Goal: Complete application form: Complete application form

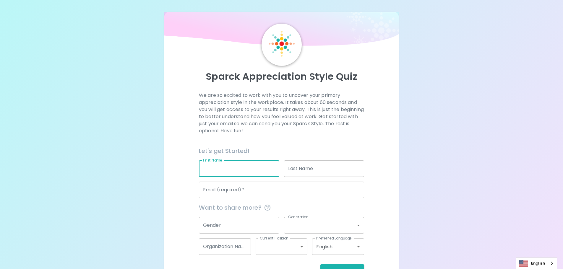
click at [237, 168] on input "First Name" at bounding box center [239, 168] width 80 height 17
type input "Piyatas"
type input "Kaewpanya"
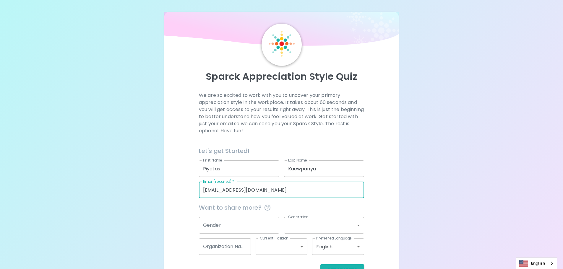
drag, startPoint x: 267, startPoint y: 188, endPoint x: 199, endPoint y: 189, distance: 68.0
click at [199, 189] on input "[EMAIL_ADDRESS][DOMAIN_NAME]" at bounding box center [281, 190] width 165 height 17
type input "[EMAIL_ADDRESS][DOMAIN_NAME]"
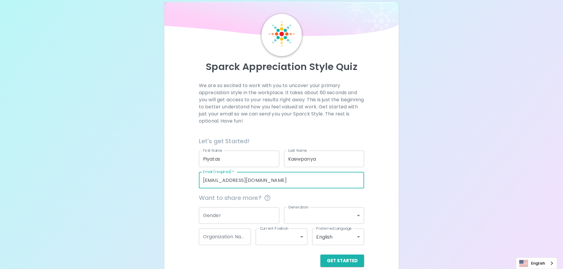
scroll to position [19, 0]
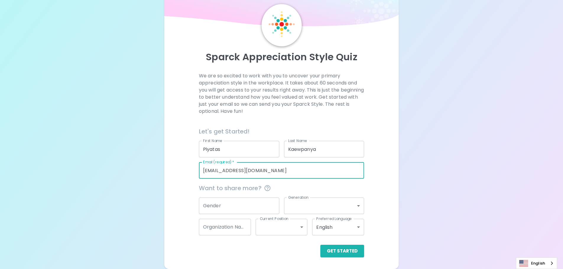
click at [219, 208] on input "Gender" at bounding box center [239, 206] width 80 height 17
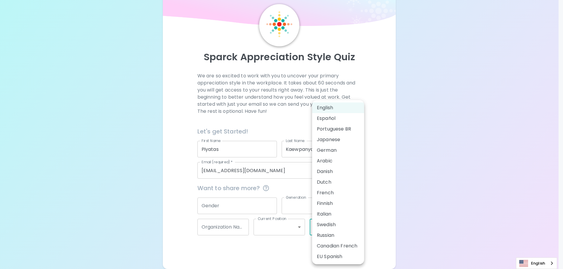
click at [353, 224] on body "Sparck Appreciation Style Quiz We are so excited to work with you to uncover yo…" at bounding box center [281, 125] width 563 height 289
click at [376, 200] on div at bounding box center [283, 134] width 567 height 269
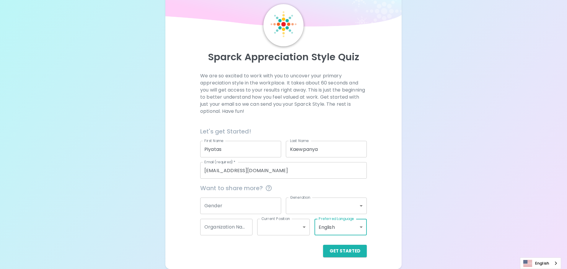
click at [347, 207] on body "Sparck Appreciation Style Quiz We are so excited to work with you to uncover yo…" at bounding box center [283, 125] width 567 height 289
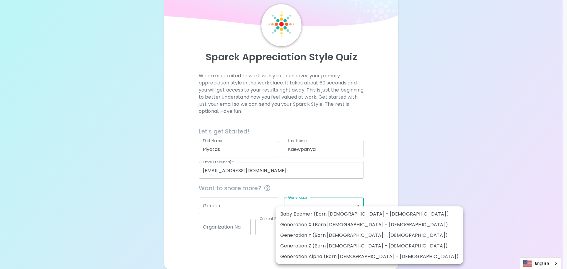
click at [310, 233] on li "Generation Y (Born [DEMOGRAPHIC_DATA] - [DEMOGRAPHIC_DATA])" at bounding box center [370, 235] width 188 height 11
type input "generation_y"
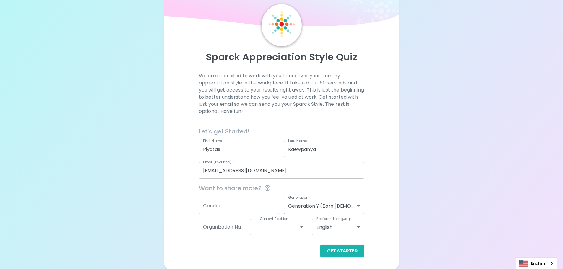
click at [261, 250] on div "Get Started" at bounding box center [281, 251] width 165 height 12
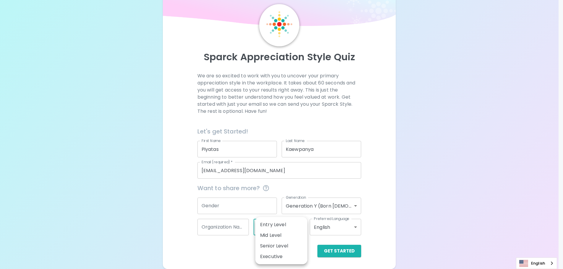
click at [300, 227] on body "Sparck Appreciation Style Quiz We are so excited to work with you to uncover yo…" at bounding box center [281, 125] width 563 height 289
click at [226, 250] on div at bounding box center [283, 134] width 567 height 269
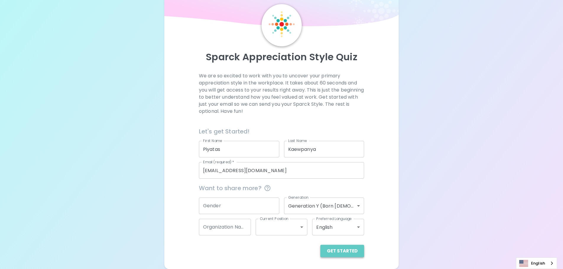
click at [347, 251] on button "Get Started" at bounding box center [342, 251] width 44 height 12
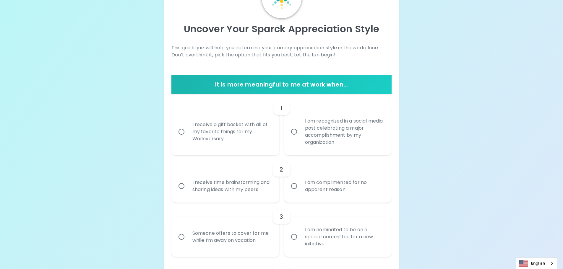
scroll to position [49, 0]
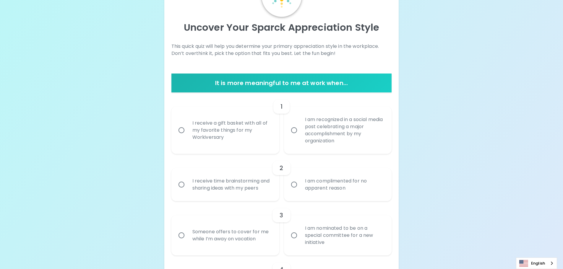
click at [232, 134] on div "I receive a gift basket with all of my favorite things for my Workiversary" at bounding box center [232, 130] width 88 height 35
click at [188, 134] on input "I receive a gift basket with all of my favorite things for my Workiversary" at bounding box center [181, 130] width 12 height 12
radio input "true"
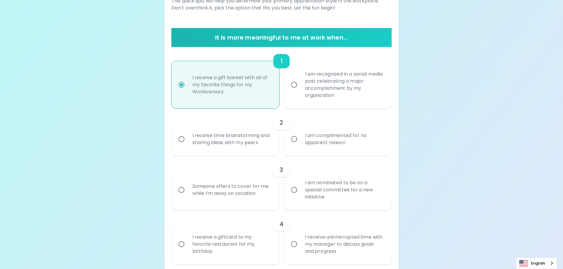
scroll to position [96, 0]
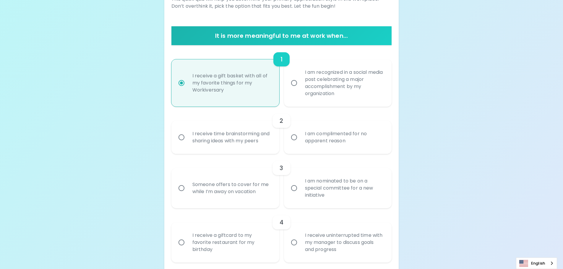
click at [230, 141] on div "I receive time brainstorming and sharing ideas with my peers" at bounding box center [232, 137] width 88 height 28
click at [188, 141] on input "I receive time brainstorming and sharing ideas with my peers" at bounding box center [181, 137] width 12 height 12
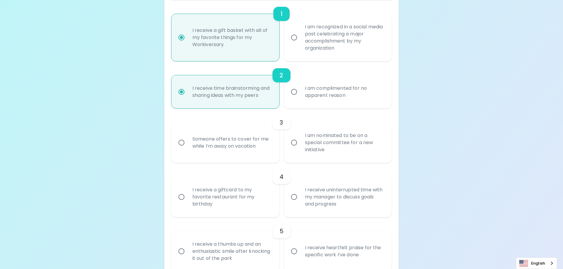
scroll to position [144, 0]
radio input "true"
click at [323, 141] on div "I am nominated to be on a special committee for a new initiative" at bounding box center [344, 140] width 88 height 35
click at [300, 141] on input "I am nominated to be on a special committee for a new initiative" at bounding box center [294, 141] width 12 height 12
radio input "false"
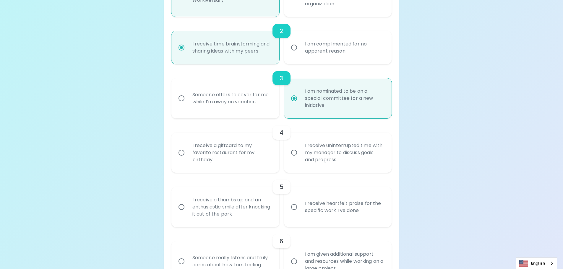
scroll to position [191, 0]
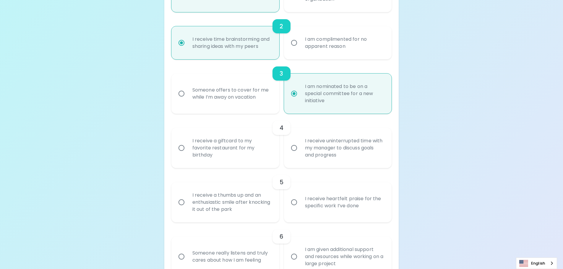
radio input "true"
click at [368, 149] on div "I receive uninterrupted time with my manager to discuss goals and progress" at bounding box center [344, 147] width 88 height 35
click at [300, 149] on input "I receive uninterrupted time with my manager to discuss goals and progress" at bounding box center [294, 148] width 12 height 12
radio input "false"
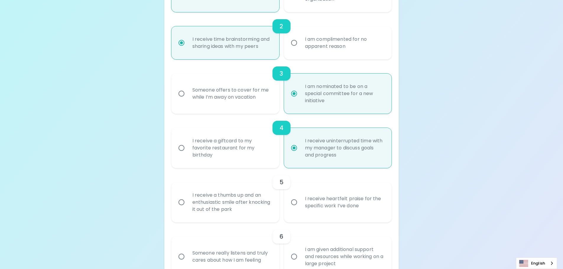
scroll to position [238, 0]
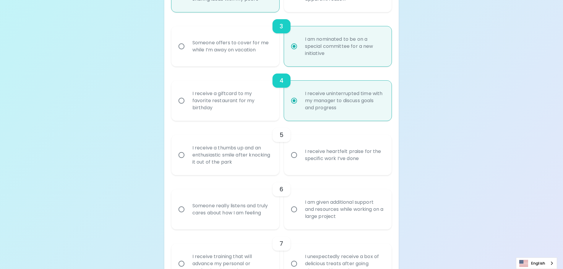
radio input "true"
click at [360, 156] on div "I receive heartfelt praise for the specific work I’ve done" at bounding box center [344, 155] width 88 height 28
click at [300, 156] on input "I receive heartfelt praise for the specific work I’ve done" at bounding box center [294, 155] width 12 height 12
radio input "false"
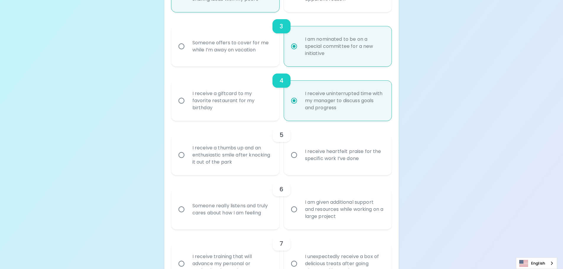
radio input "false"
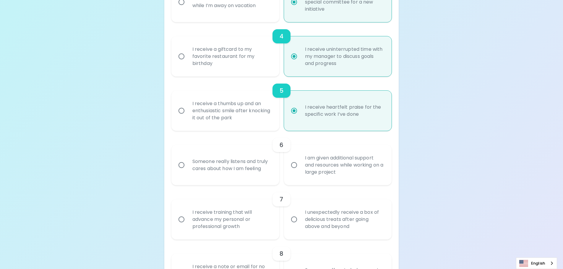
scroll to position [285, 0]
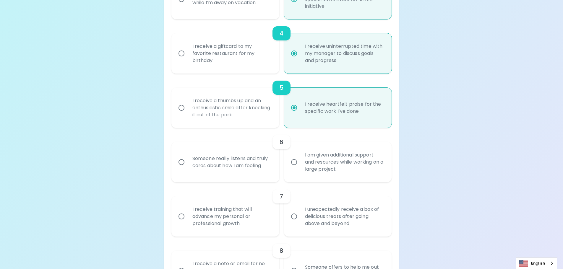
radio input "true"
click at [214, 105] on div "I receive a thumbs up and an enthusiastic smile after knocking it out of the pa…" at bounding box center [232, 107] width 88 height 35
click at [188, 105] on input "I receive a thumbs up and an enthusiastic smile after knocking it out of the pa…" at bounding box center [181, 108] width 12 height 12
radio input "false"
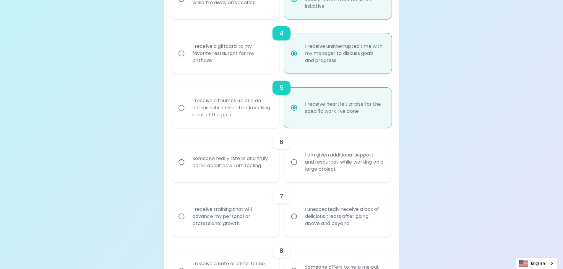
radio input "false"
radio input "true"
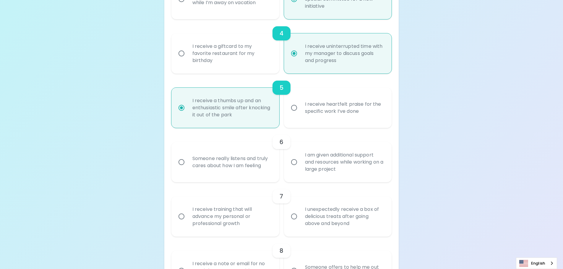
radio input "true"
click at [322, 163] on div "I am given additional support and resources while working on a large project" at bounding box center [344, 161] width 88 height 35
click at [300, 163] on input "I am given additional support and resources while working on a large project" at bounding box center [294, 162] width 12 height 12
radio input "false"
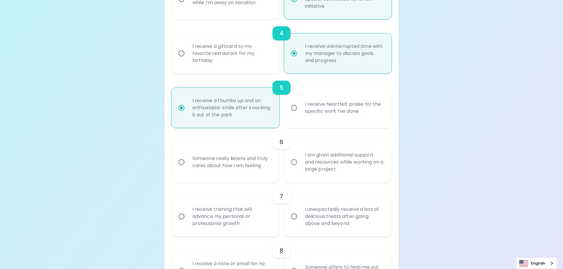
radio input "false"
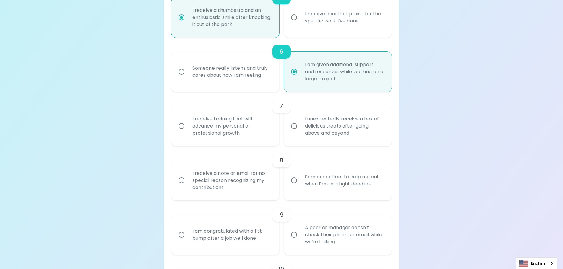
scroll to position [392, 0]
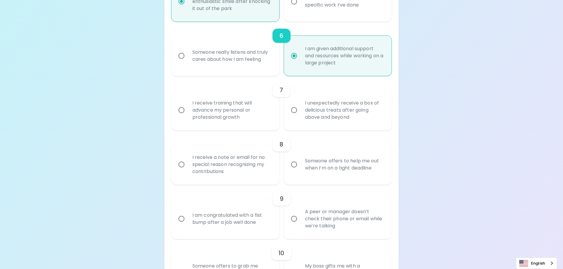
radio input "true"
click at [214, 111] on div "I receive training that will advance my personal or professional growth" at bounding box center [232, 109] width 88 height 35
click at [188, 111] on input "I receive training that will advance my personal or professional growth" at bounding box center [181, 110] width 12 height 12
radio input "false"
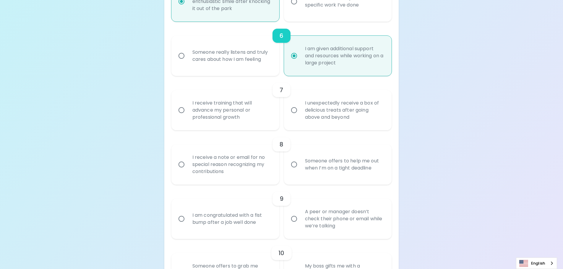
radio input "false"
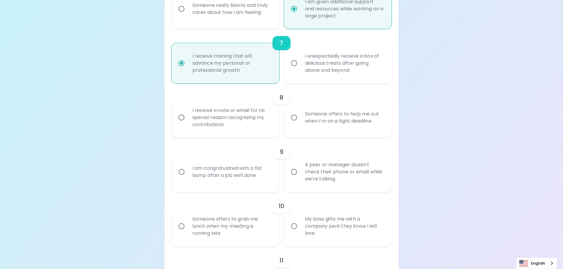
scroll to position [439, 0]
radio input "true"
click at [315, 118] on div "Someone offers to help me out when I’m on a tight deadline" at bounding box center [344, 117] width 88 height 28
click at [300, 118] on input "Someone offers to help me out when I’m on a tight deadline" at bounding box center [294, 117] width 12 height 12
radio input "false"
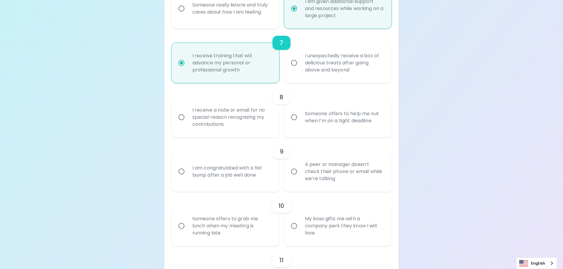
radio input "false"
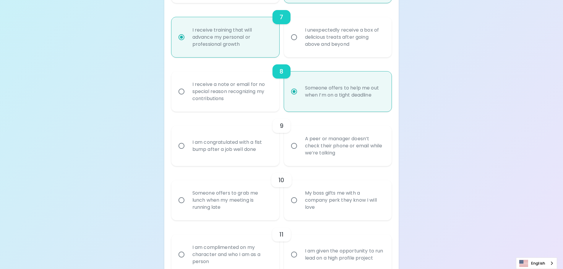
scroll to position [506, 0]
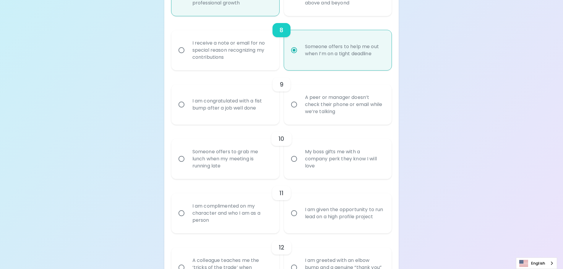
radio input "true"
click at [335, 107] on div "A peer or manager doesn’t check their phone or email while we’re talking" at bounding box center [344, 104] width 88 height 35
click at [300, 107] on input "A peer or manager doesn’t check their phone or email while we’re talking" at bounding box center [294, 104] width 12 height 12
radio input "false"
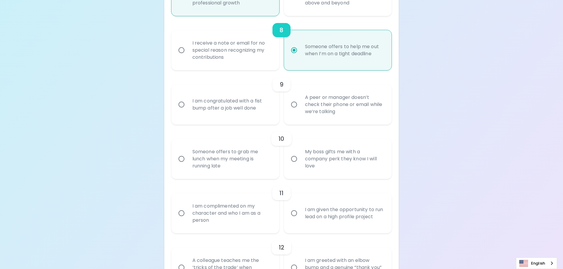
radio input "false"
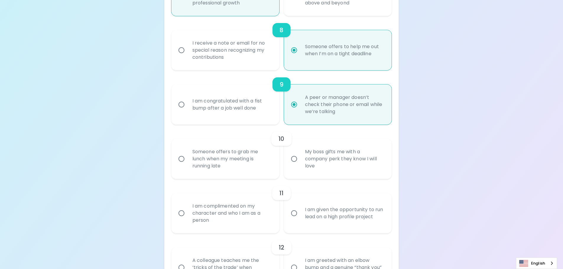
scroll to position [553, 0]
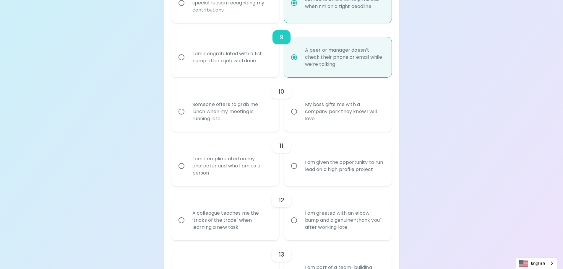
radio input "true"
click at [219, 117] on div "Someone offers to grab me lunch when my meeting is running late" at bounding box center [232, 111] width 88 height 35
click at [188, 117] on input "Someone offers to grab me lunch when my meeting is running late" at bounding box center [181, 111] width 12 height 12
radio input "false"
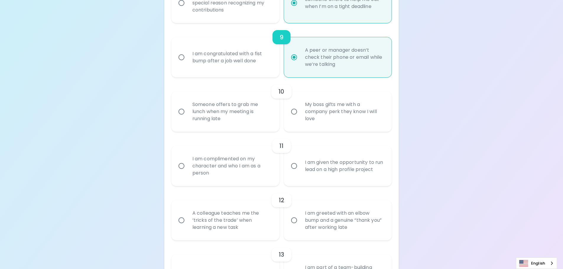
radio input "false"
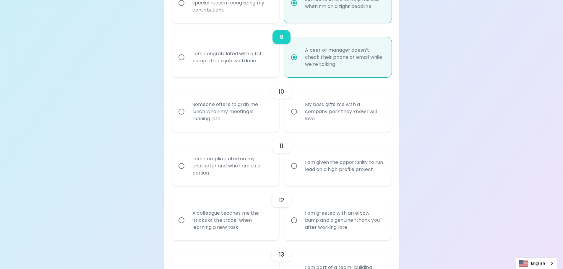
radio input "false"
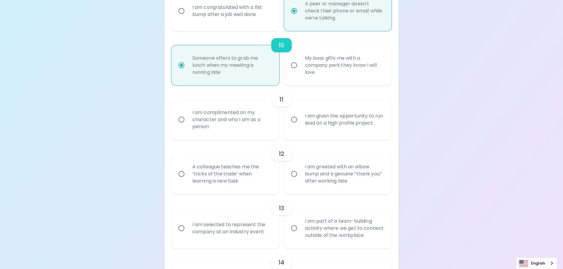
scroll to position [601, 0]
radio input "true"
click at [244, 121] on div "I am complimented on my character and who I am as a person" at bounding box center [232, 118] width 88 height 35
click at [188, 121] on input "I am complimented on my character and who I am as a person" at bounding box center [181, 119] width 12 height 12
radio input "false"
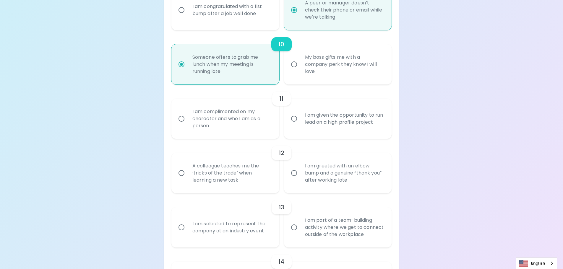
radio input "false"
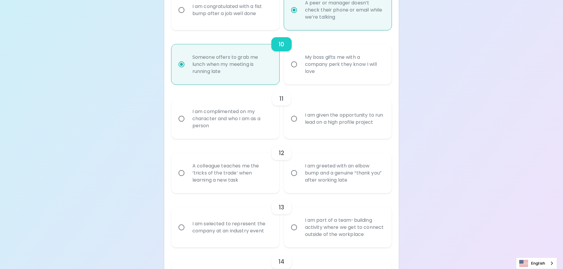
radio input "false"
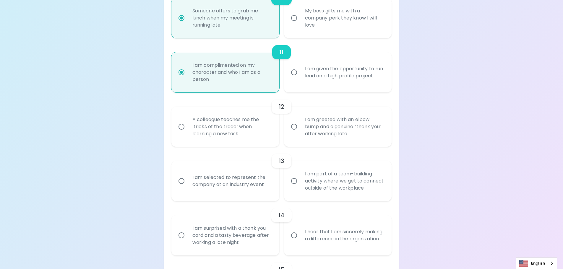
scroll to position [648, 0]
radio input "true"
click at [344, 126] on div "I am greeted with an elbow bump and a genuine “thank you” after working late" at bounding box center [344, 125] width 88 height 35
click at [300, 126] on input "I am greeted with an elbow bump and a genuine “thank you” after working late" at bounding box center [294, 126] width 12 height 12
radio input "false"
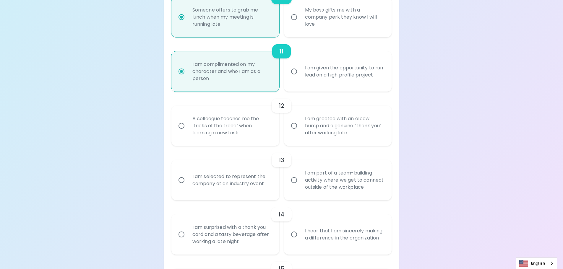
radio input "false"
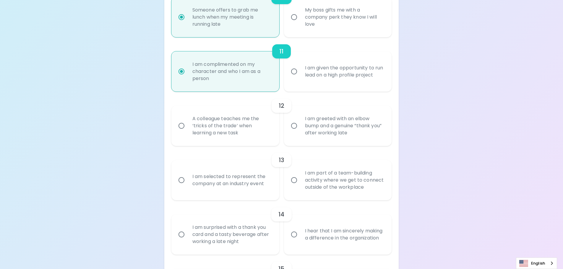
radio input "false"
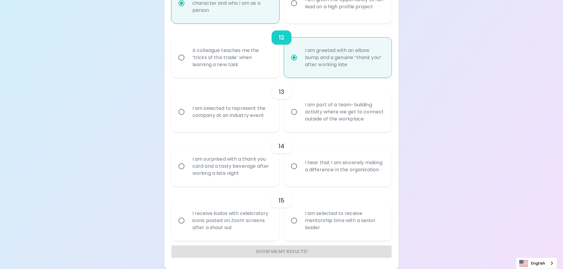
scroll to position [717, 0]
radio input "true"
click at [344, 115] on div "I am part of a team-building activity where we get to connect outside of the wo…" at bounding box center [344, 111] width 88 height 35
click at [300, 115] on input "I am part of a team-building activity where we get to connect outside of the wo…" at bounding box center [294, 111] width 12 height 12
radio input "false"
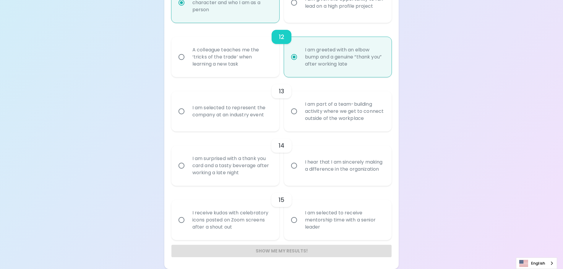
radio input "false"
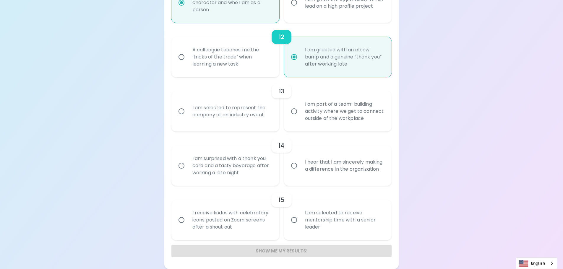
radio input "false"
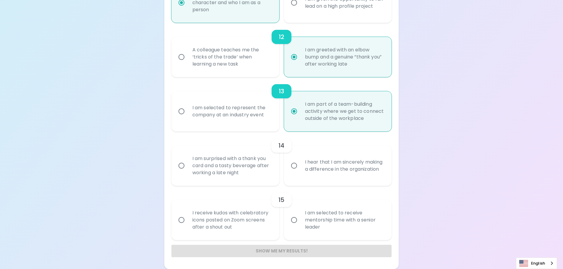
radio input "true"
click at [346, 163] on div "I hear that I am sincerely making a difference in the organization" at bounding box center [344, 166] width 88 height 28
click at [300, 163] on input "I hear that I am sincerely making a difference in the organization" at bounding box center [294, 166] width 12 height 12
radio input "false"
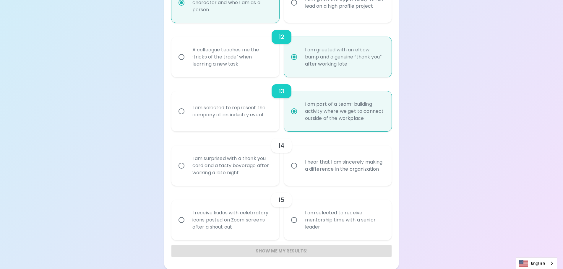
radio input "false"
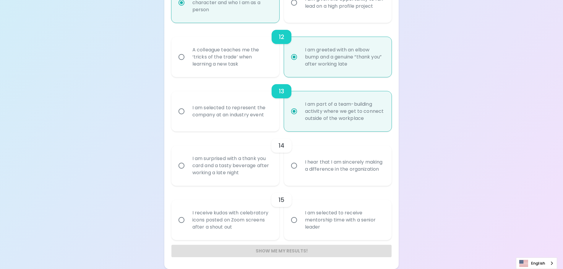
radio input "false"
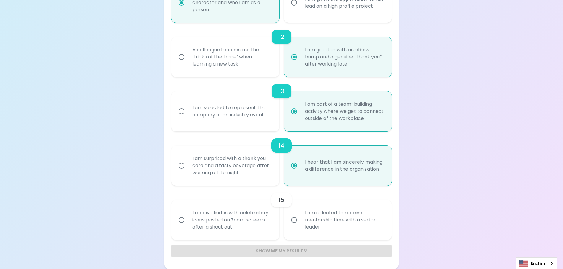
radio input "true"
click at [328, 222] on div "I am selected to receive mentorship time with a senior leader" at bounding box center [344, 219] width 88 height 35
click at [300, 222] on input "I am selected to receive mentorship time with a senior leader" at bounding box center [294, 220] width 12 height 12
radio input "false"
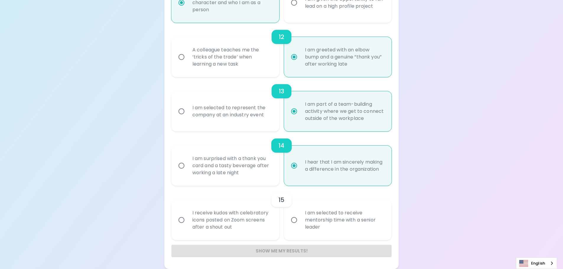
radio input "false"
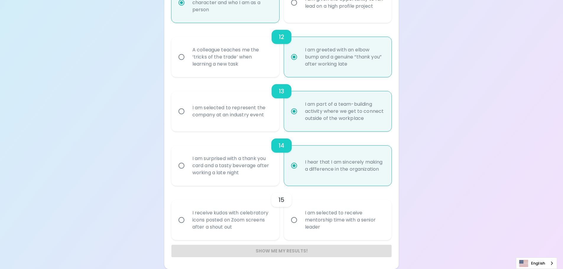
radio input "false"
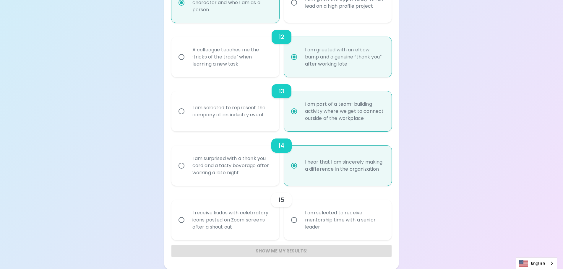
radio input "false"
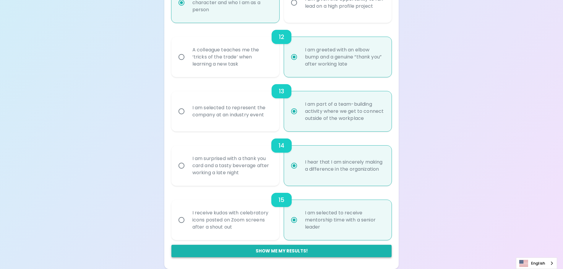
radio input "true"
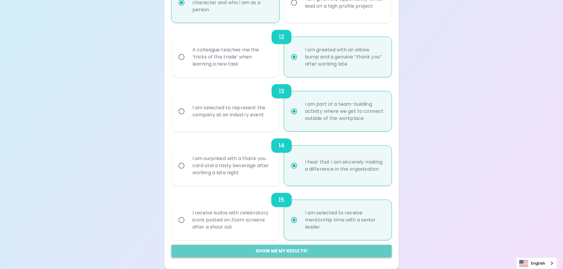
click at [278, 249] on button "Show me my results!" at bounding box center [281, 251] width 220 height 12
radio input "false"
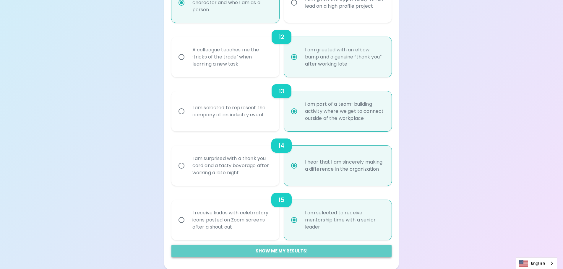
radio input "false"
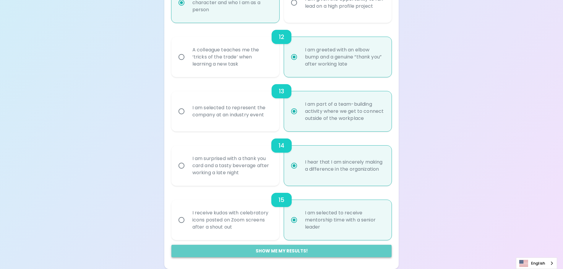
radio input "false"
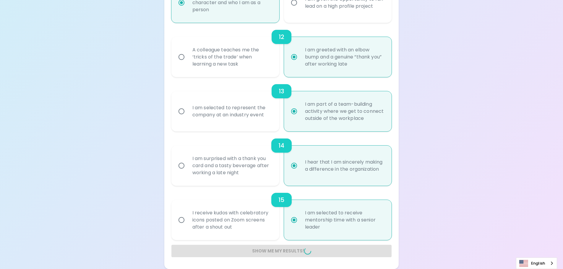
radio input "false"
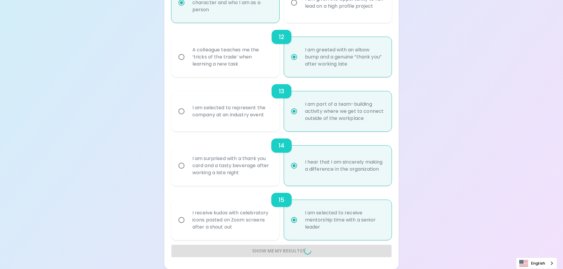
radio input "false"
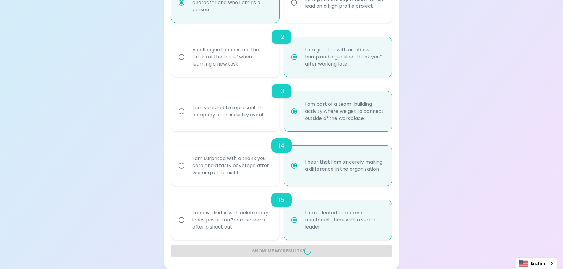
radio input "false"
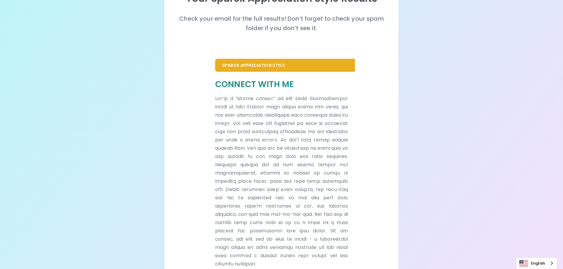
scroll to position [103, 0]
